Goal: Task Accomplishment & Management: Manage account settings

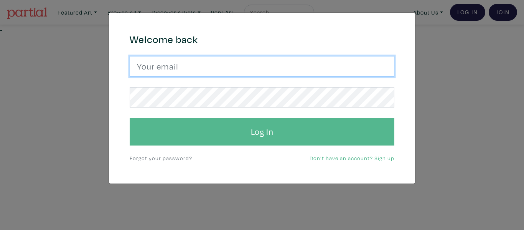
type input "gracemairose@gmail.com"
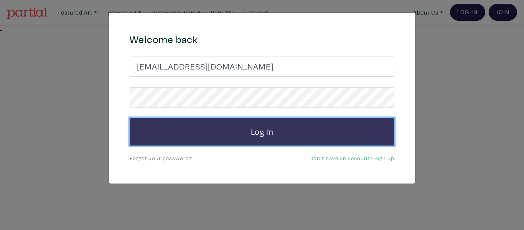
click at [248, 132] on button "Log In" at bounding box center [262, 132] width 264 height 28
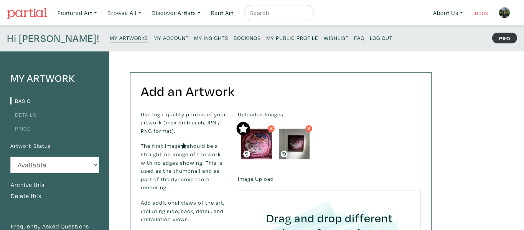
click at [476, 14] on link "Inbox" at bounding box center [481, 13] width 22 height 16
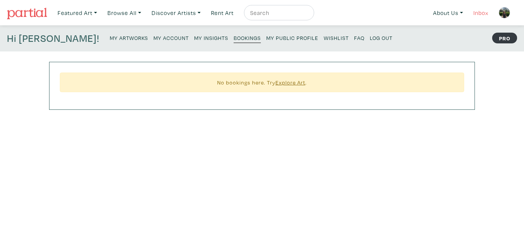
click at [480, 12] on link "Inbox" at bounding box center [481, 13] width 22 height 16
click at [110, 34] on small "My Artworks" at bounding box center [129, 37] width 38 height 7
